Goal: Task Accomplishment & Management: Manage account settings

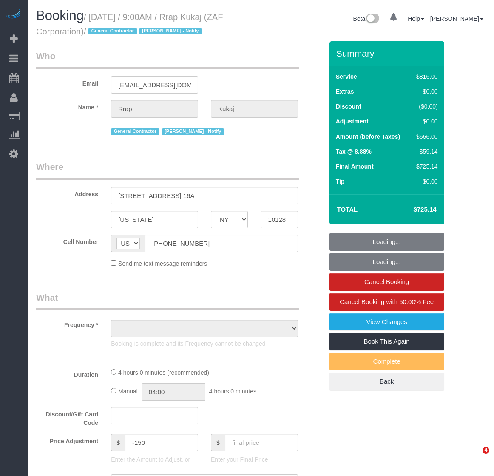
select select "NY"
select select "number:89"
select select "number:90"
select select "number:15"
select select "number:7"
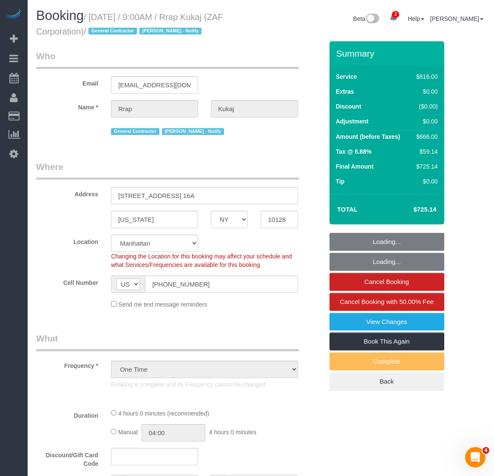
select select "object:1537"
select select "string:stripe-pm_1RtaDS4VGloSiKo7rLiEkzFZ"
select select "3"
select select "240"
select select "spot1"
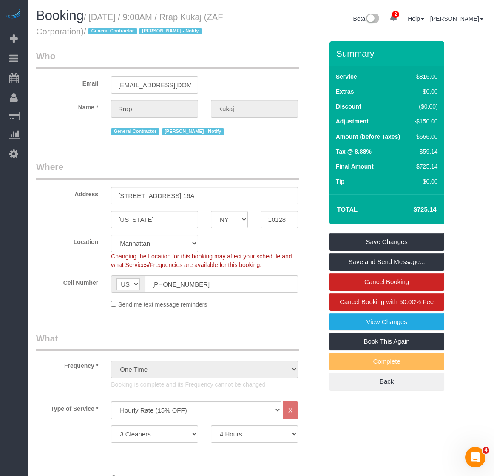
click at [257, 134] on div "General Contractor [PERSON_NAME] - Notify" at bounding box center [204, 130] width 187 height 13
click at [387, 320] on link "View Changes" at bounding box center [387, 322] width 115 height 18
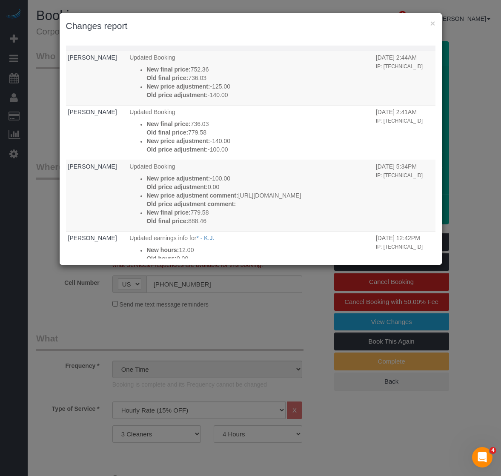
scroll to position [85, 0]
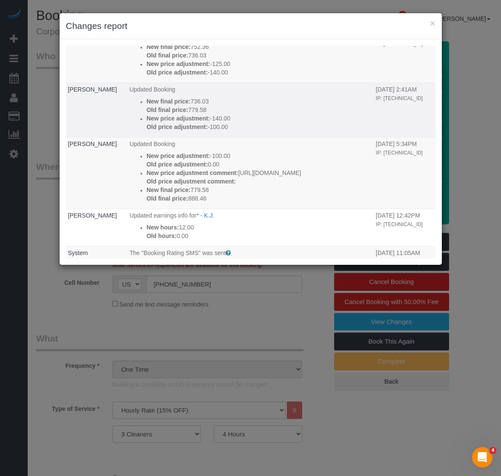
click at [228, 103] on p "New final price: 736.03" at bounding box center [258, 101] width 225 height 9
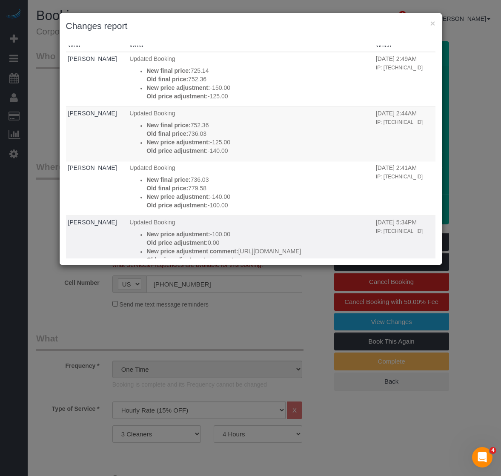
scroll to position [0, 0]
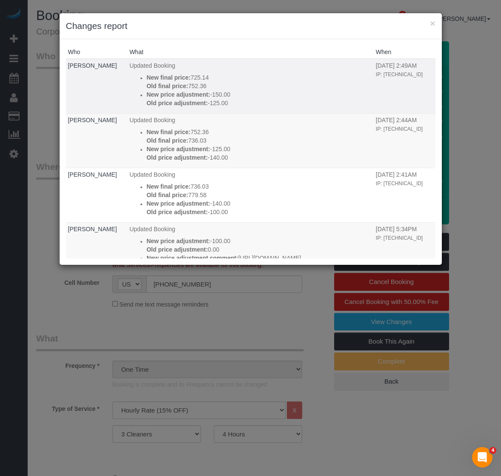
click at [271, 70] on td "Updated Booking New final price: 725.14 Old final price: 752.36 New price adjus…" at bounding box center [250, 86] width 246 height 54
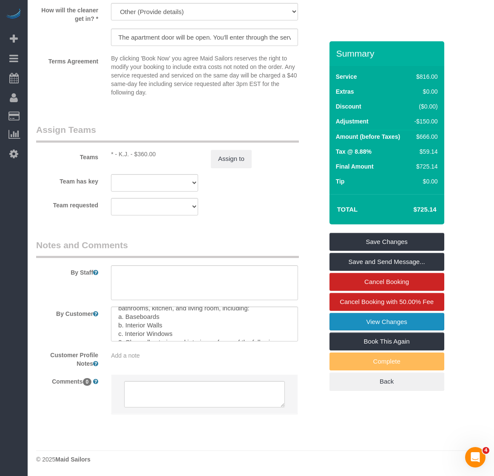
scroll to position [43, 0]
